Goal: Task Accomplishment & Management: Use online tool/utility

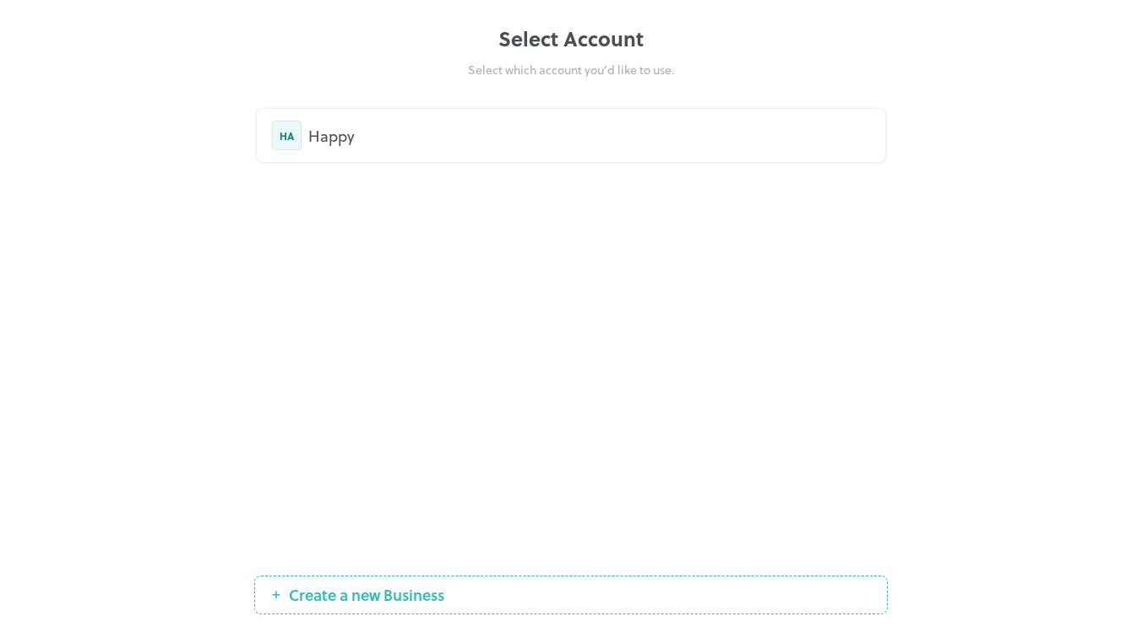
click at [374, 114] on div "HA Happy" at bounding box center [571, 135] width 628 height 53
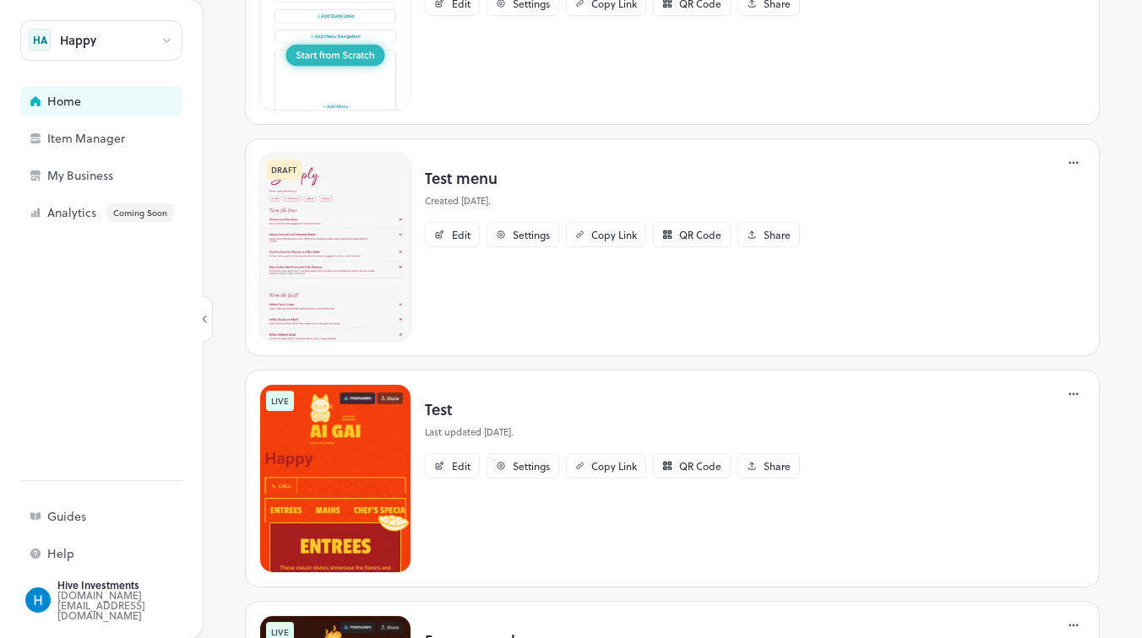
scroll to position [434, 0]
click at [453, 464] on div "Edit" at bounding box center [461, 466] width 19 height 10
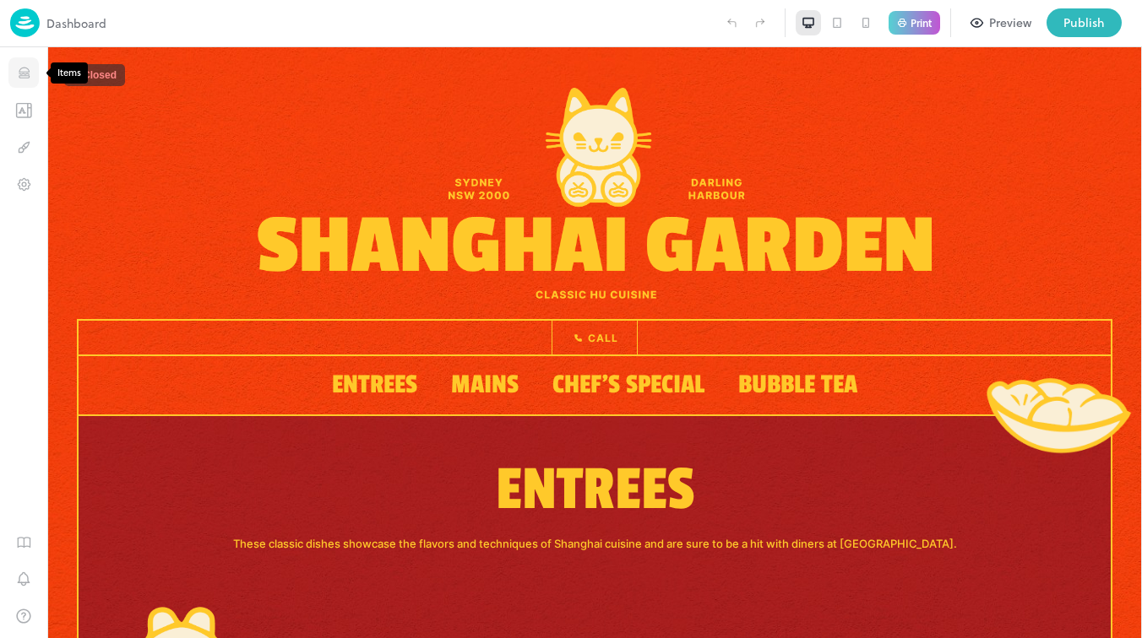
click at [26, 76] on icon "Items" at bounding box center [24, 73] width 16 height 16
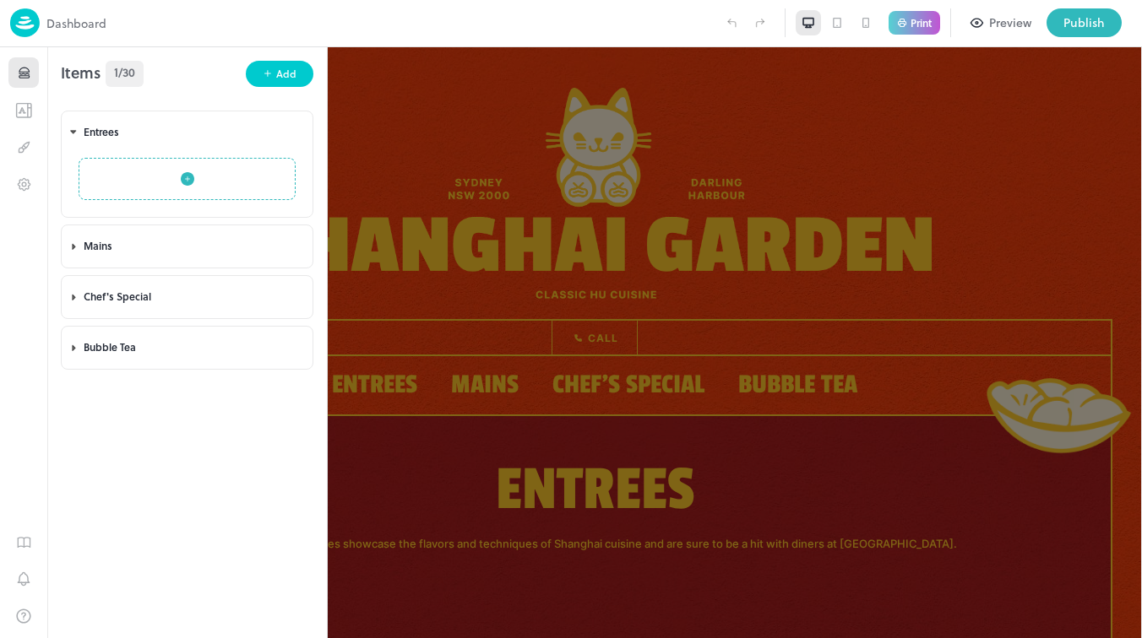
click at [536, 223] on div at bounding box center [571, 319] width 1142 height 638
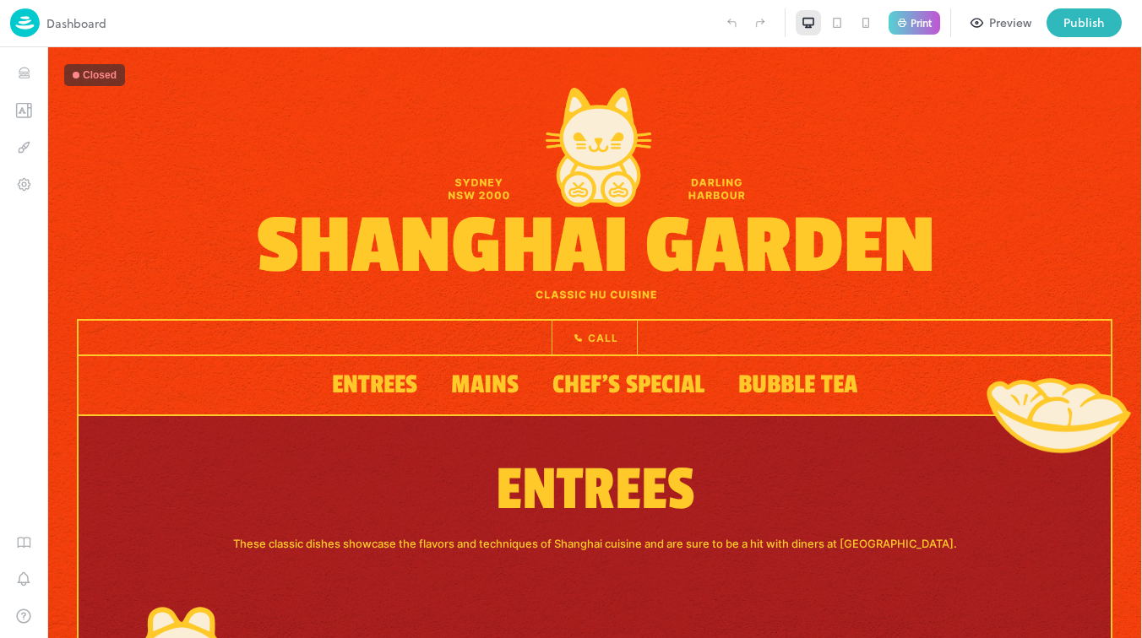
click at [593, 171] on img at bounding box center [595, 193] width 674 height 211
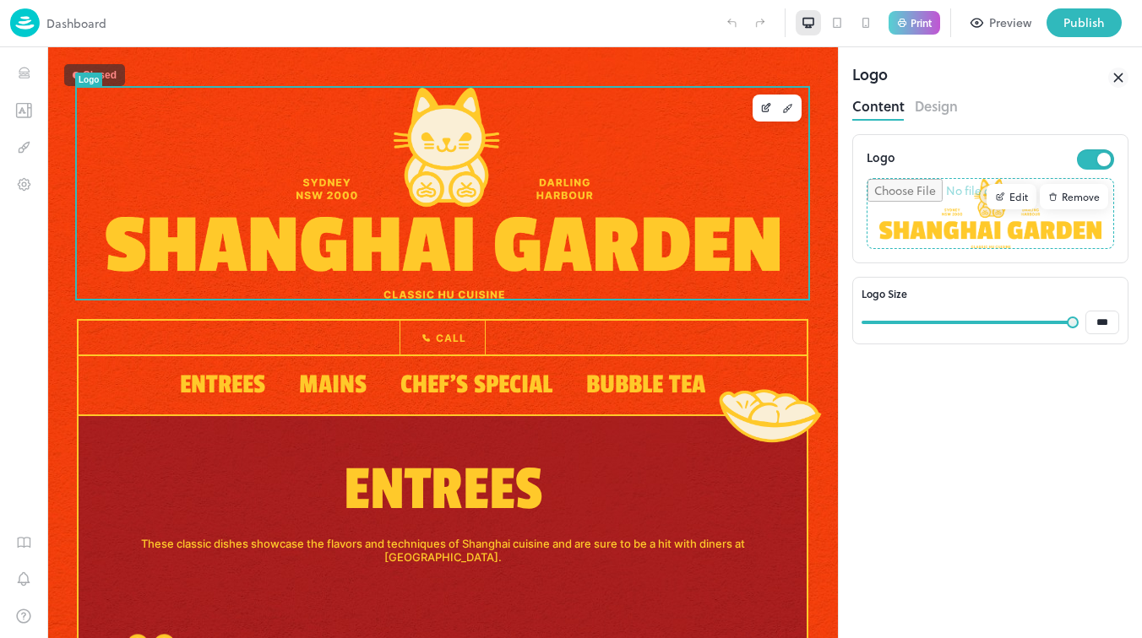
click at [1007, 198] on div "Edit" at bounding box center [1011, 196] width 50 height 25
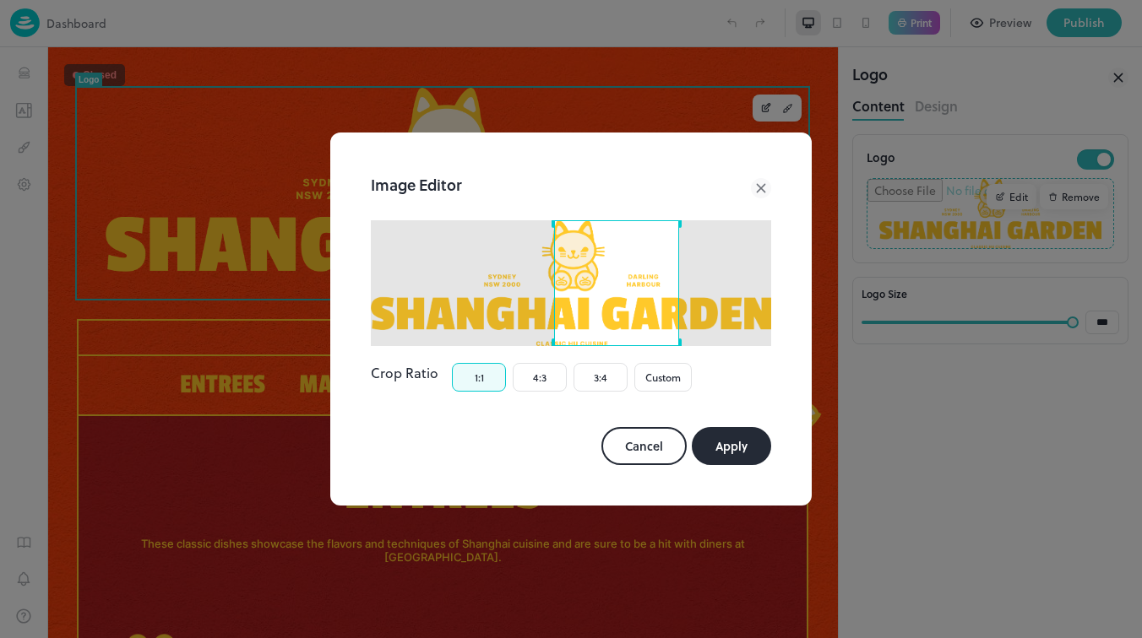
click at [679, 275] on div "Use the arrow keys to move the crop selection area" at bounding box center [616, 282] width 125 height 125
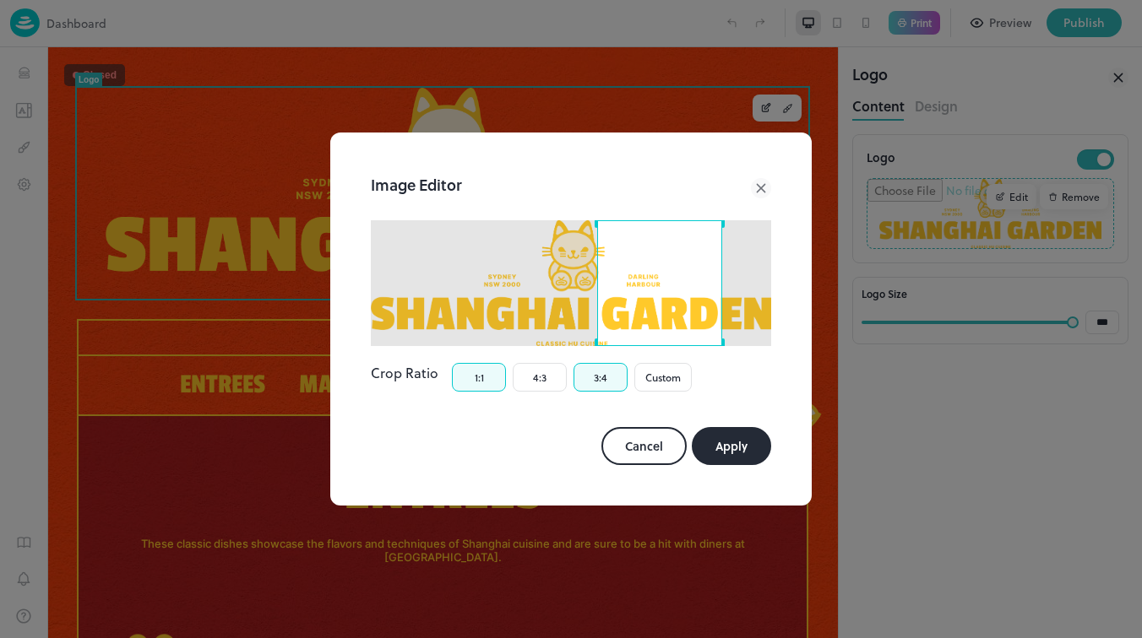
click at [584, 385] on button "3:4" at bounding box center [600, 377] width 54 height 29
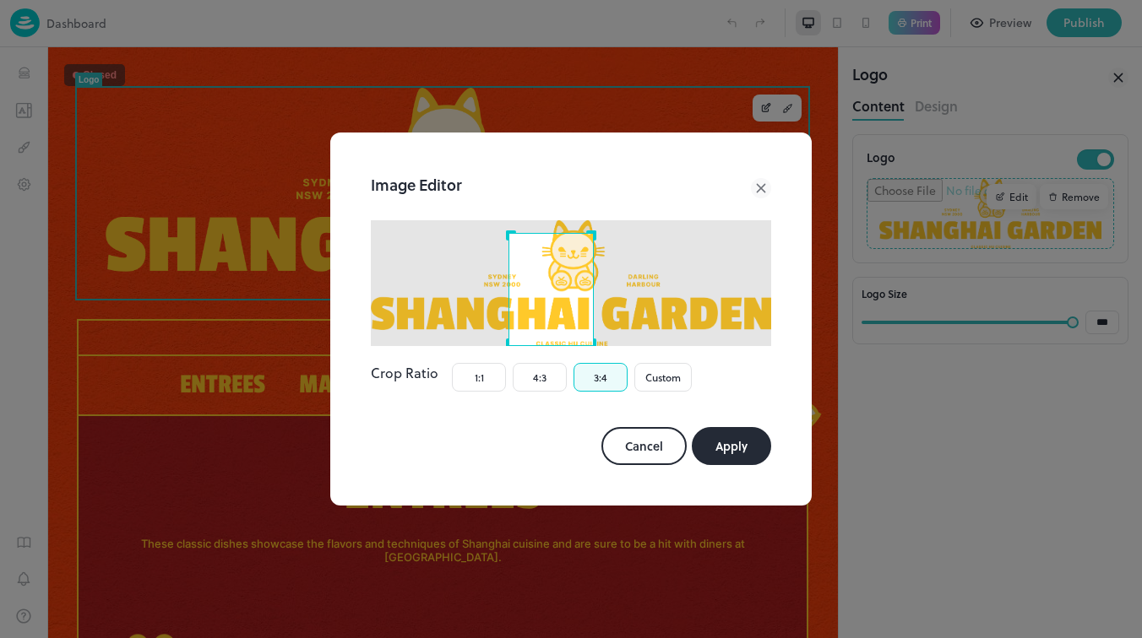
click at [588, 291] on div at bounding box center [571, 282] width 400 height 125
click at [766, 192] on icon at bounding box center [761, 188] width 20 height 20
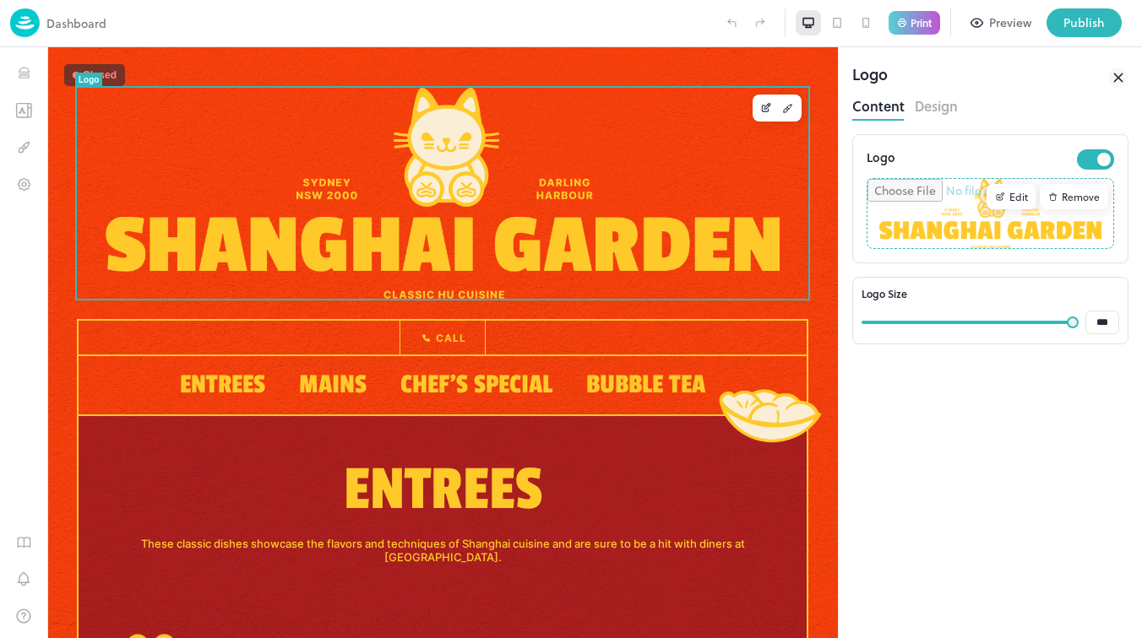
click at [931, 102] on button "Design" at bounding box center [936, 104] width 43 height 23
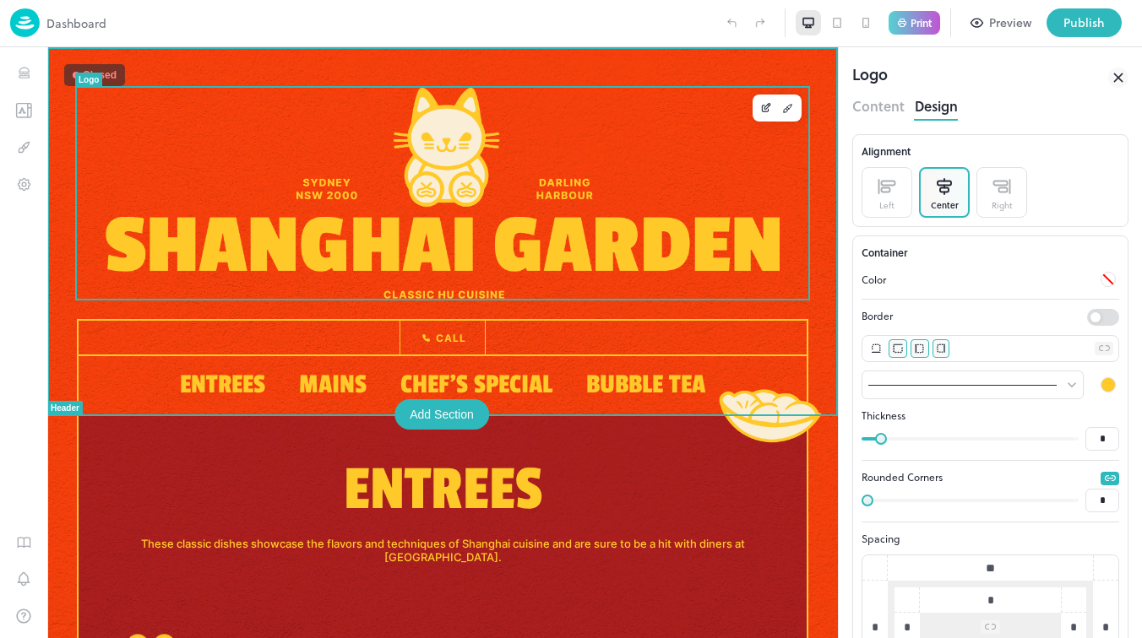
click at [457, 156] on img at bounding box center [443, 193] width 674 height 211
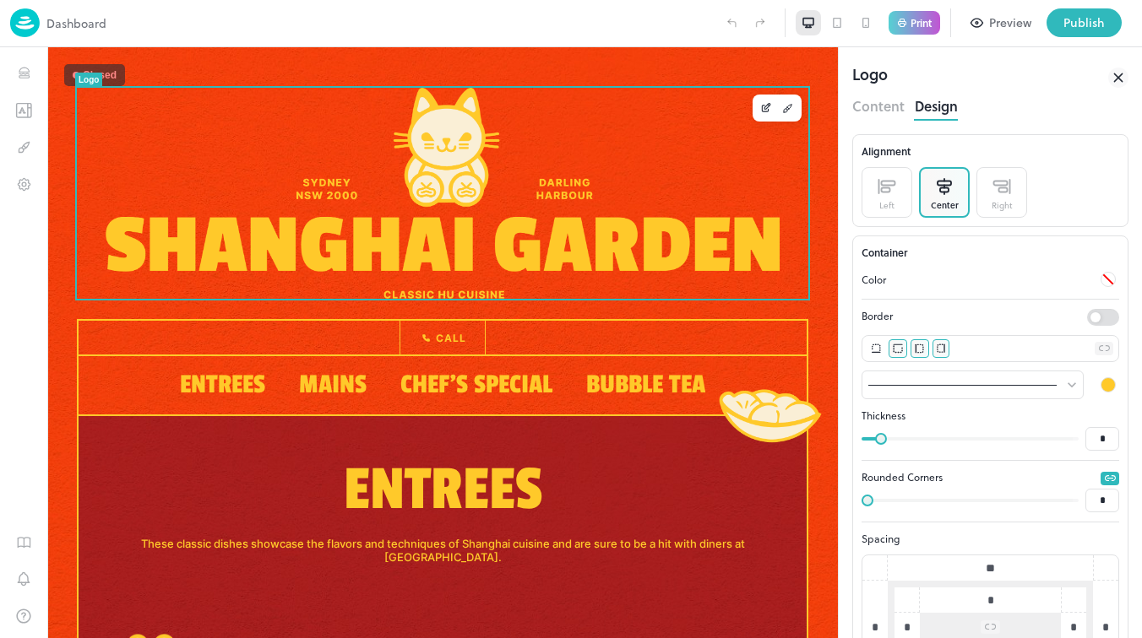
click at [872, 110] on button "Content" at bounding box center [878, 104] width 52 height 23
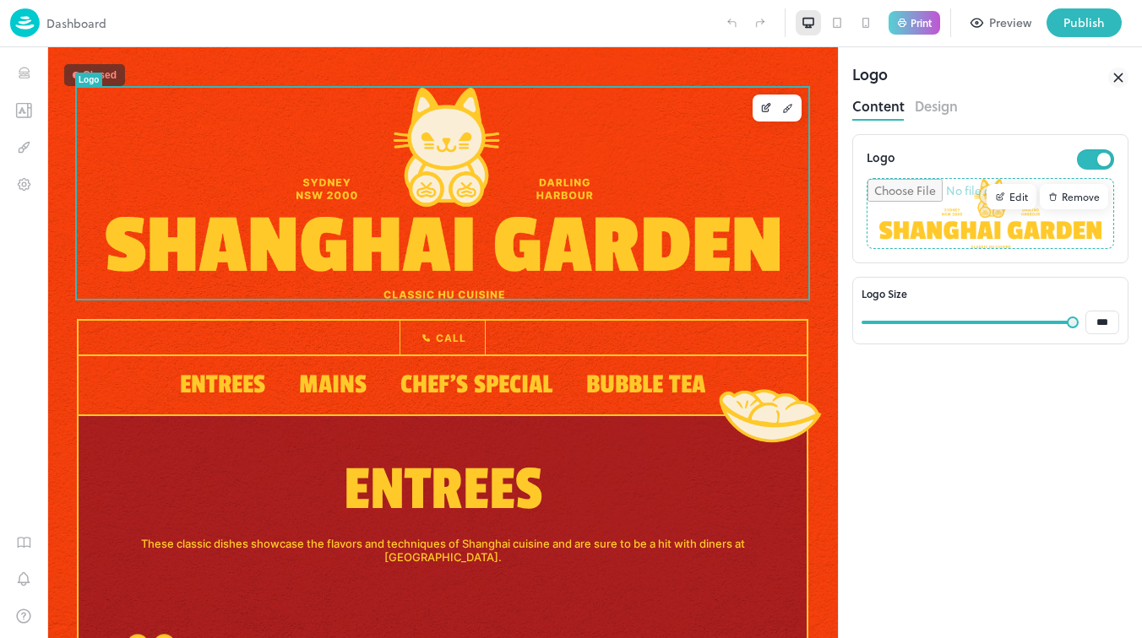
click at [1007, 198] on div "Edit" at bounding box center [1011, 196] width 50 height 25
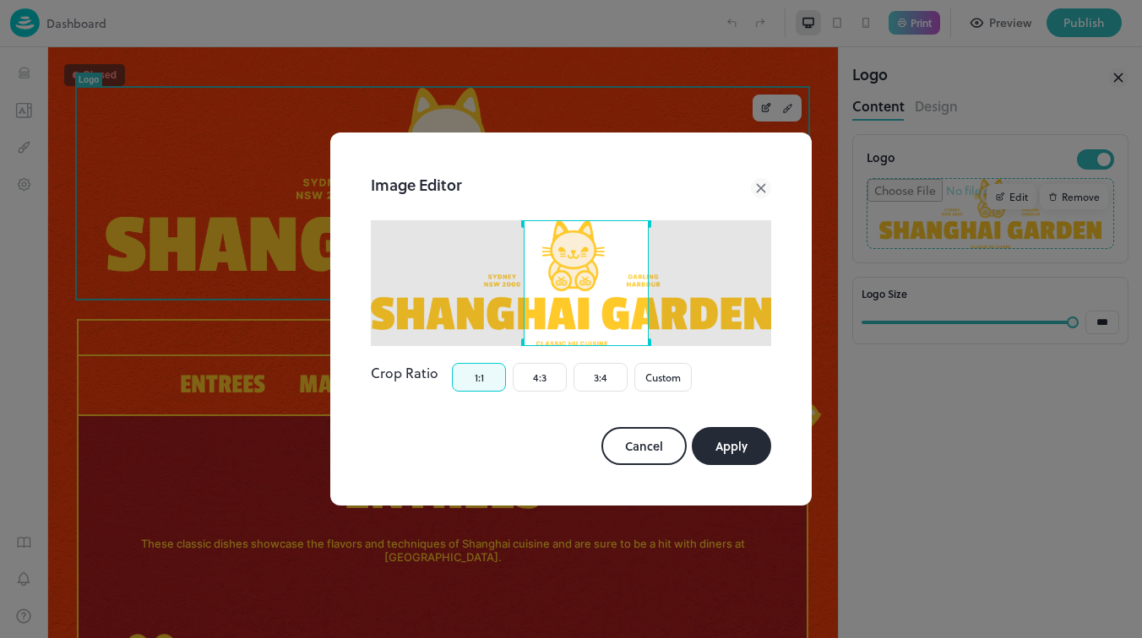
click at [532, 249] on div "Use the arrow keys to move the crop selection area" at bounding box center [586, 282] width 125 height 125
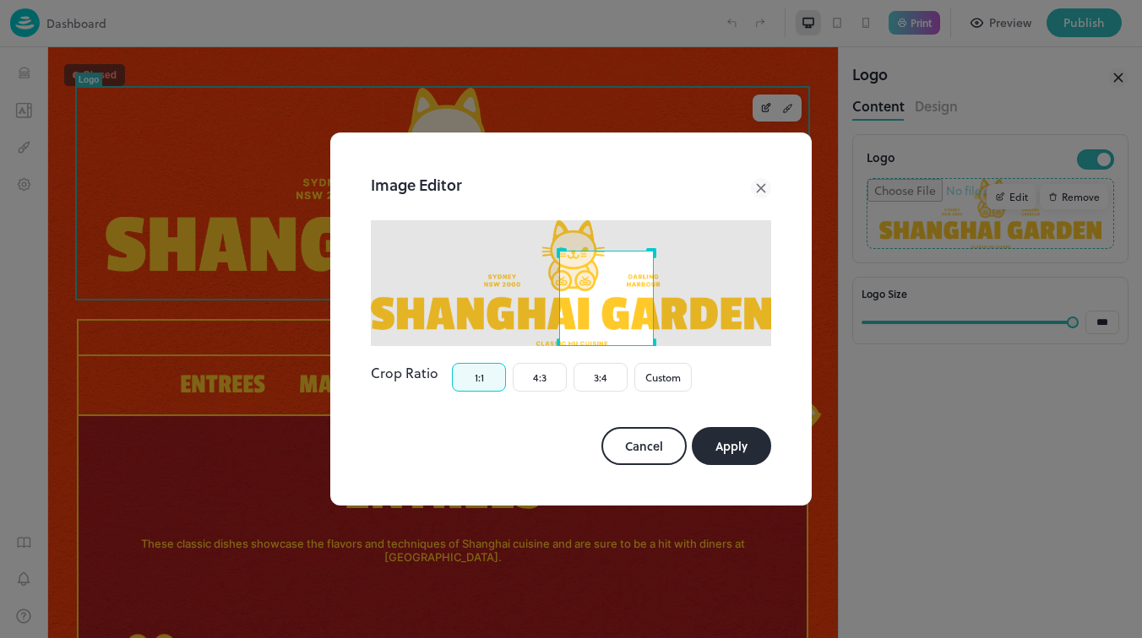
click at [556, 247] on div "Use the arrow keys to move the north west drag handle to change the crop select…" at bounding box center [556, 247] width 0 height 0
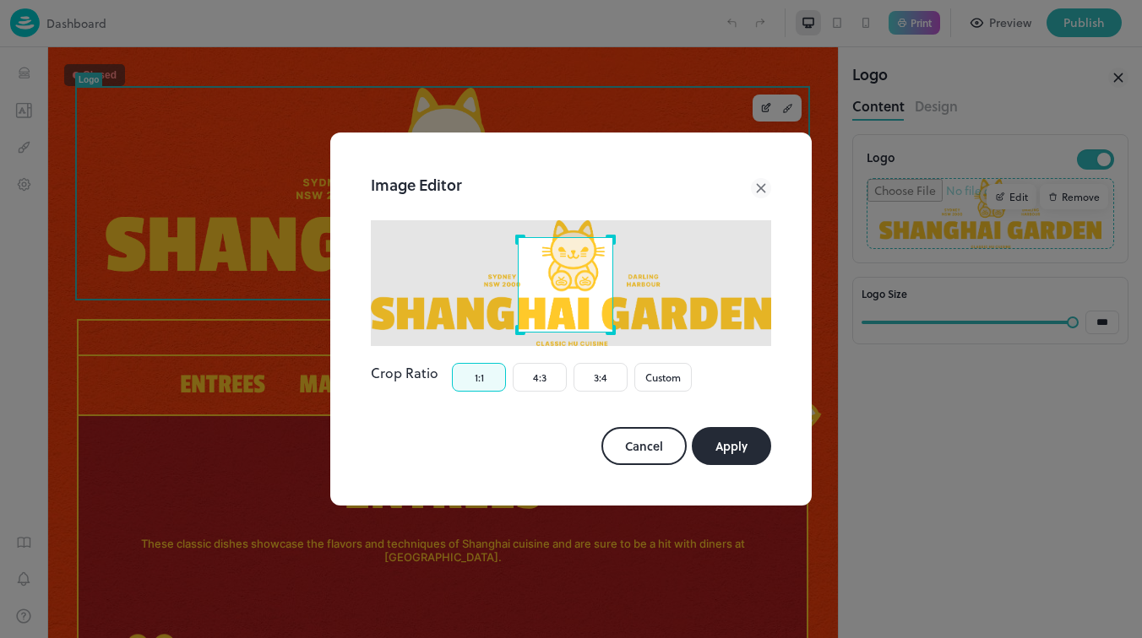
click at [576, 298] on div "Use the arrow keys to move the crop selection area" at bounding box center [565, 284] width 95 height 95
click at [760, 191] on icon at bounding box center [761, 188] width 20 height 20
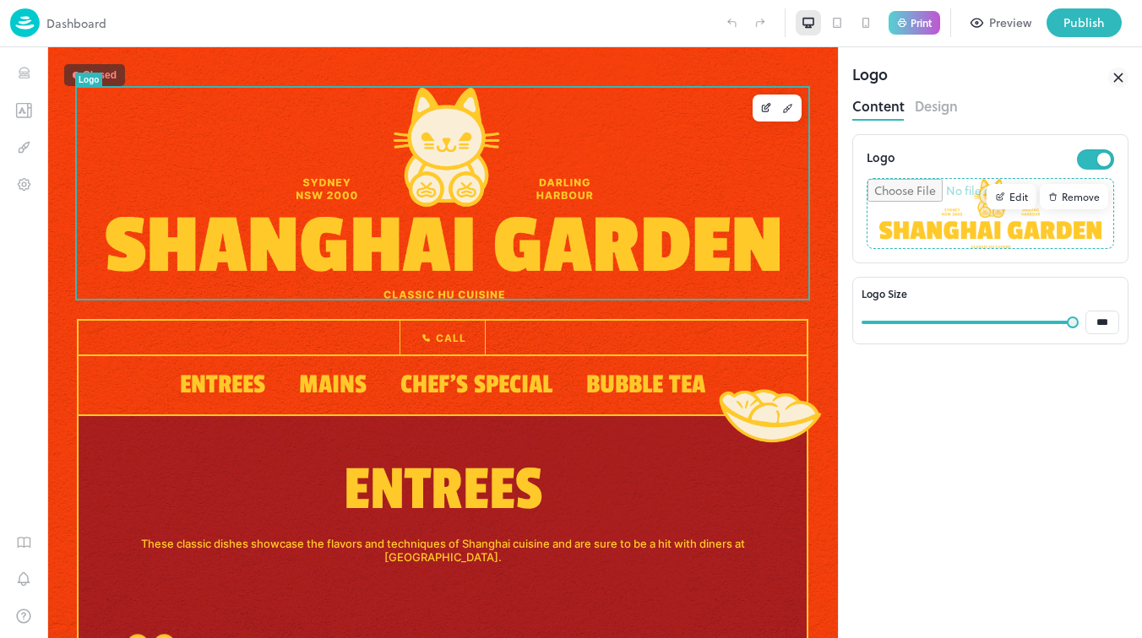
click at [1119, 88] on div at bounding box center [1118, 77] width 20 height 30
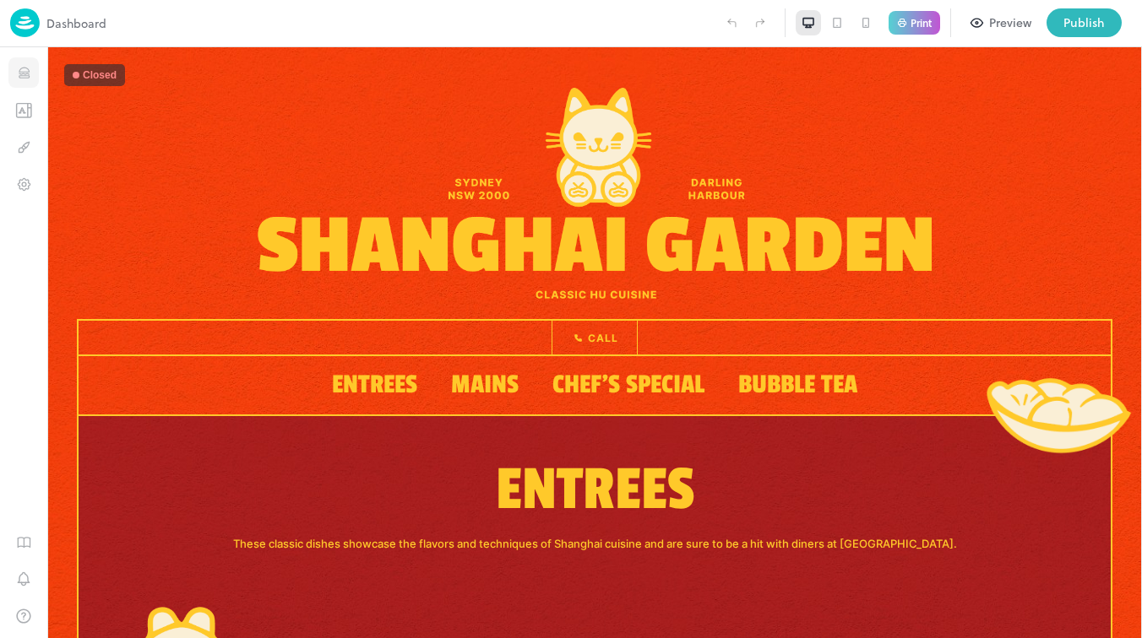
click at [28, 66] on icon "Items" at bounding box center [24, 73] width 16 height 16
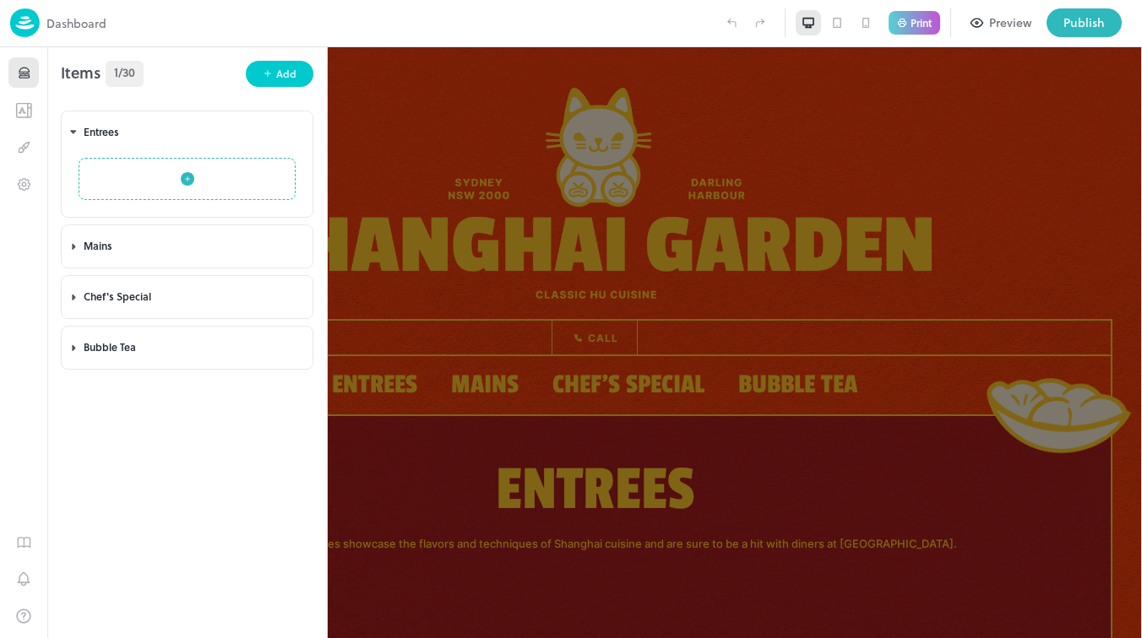
click at [30, 25] on img at bounding box center [25, 22] width 30 height 29
